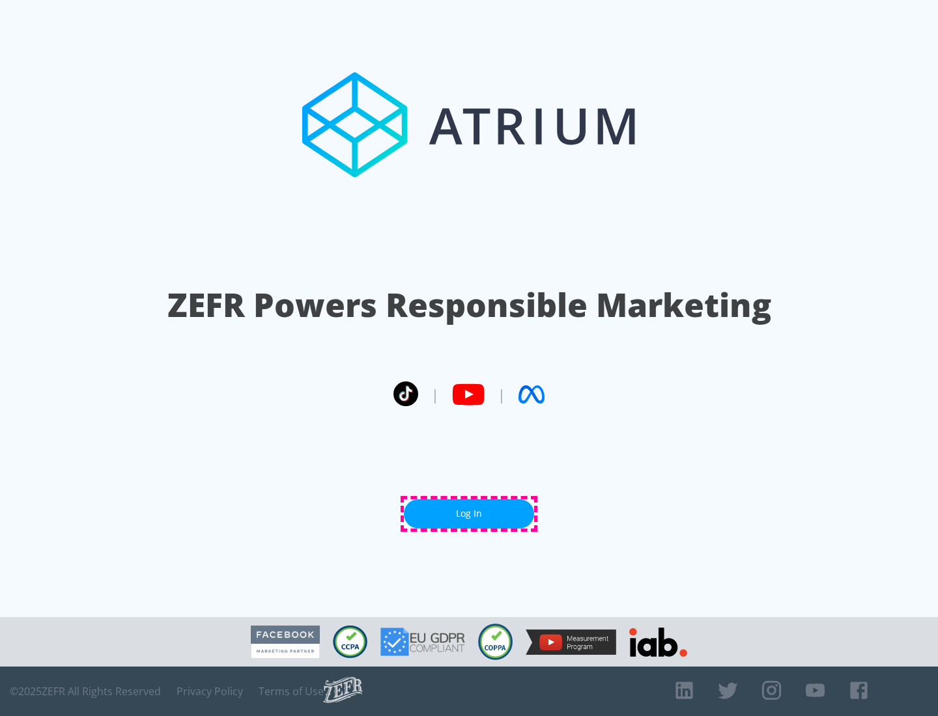
click at [469, 514] on link "Log In" at bounding box center [469, 514] width 130 height 29
